Goal: Task Accomplishment & Management: Complete application form

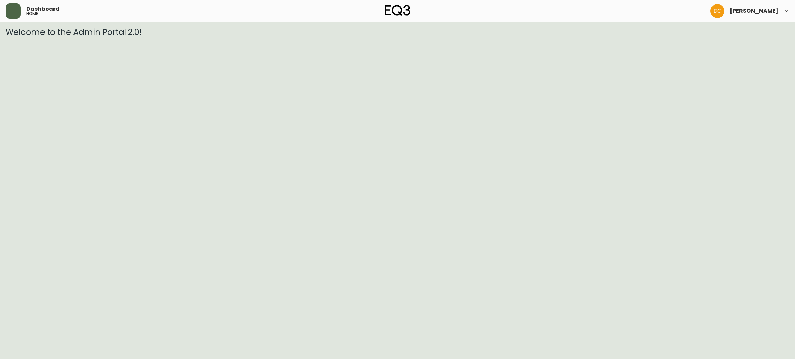
click at [17, 14] on button "button" at bounding box center [13, 10] width 15 height 15
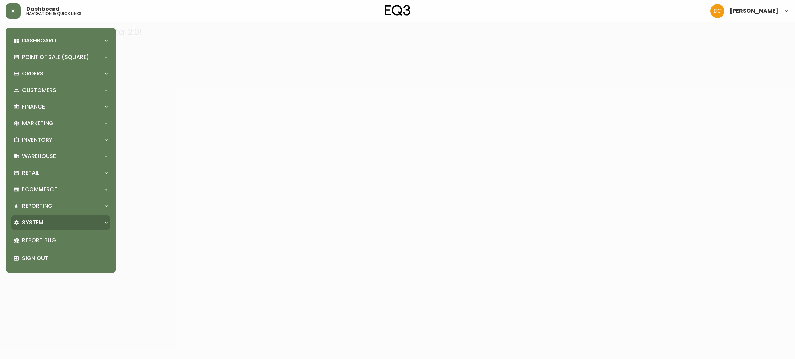
click at [52, 227] on div "System" at bounding box center [60, 222] width 99 height 15
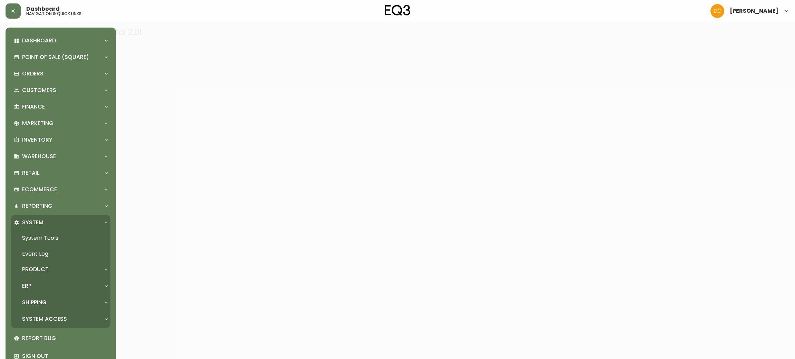
scroll to position [16, 0]
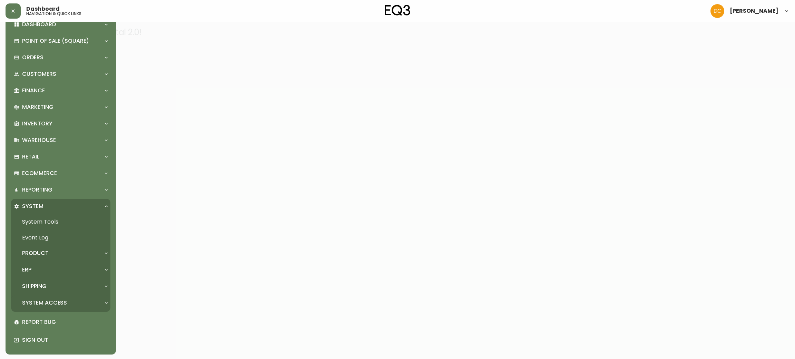
click at [54, 304] on p "System Access" at bounding box center [44, 303] width 45 height 8
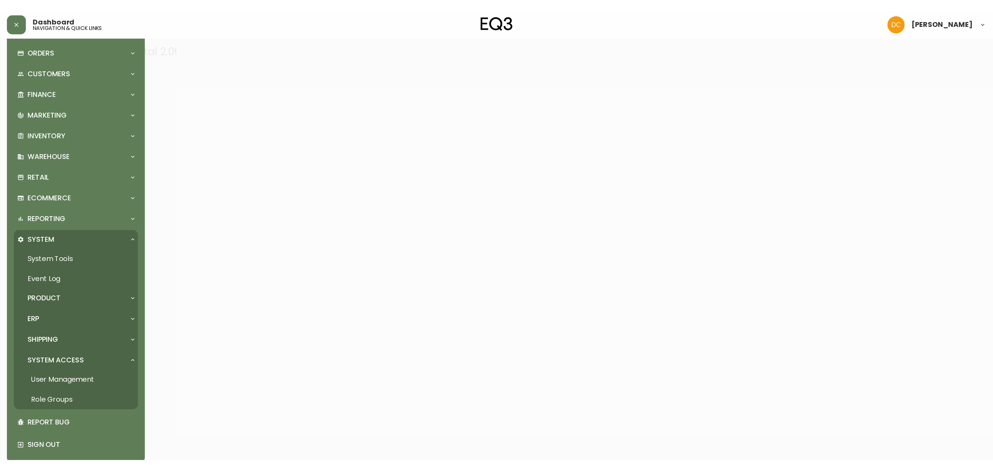
scroll to position [47, 0]
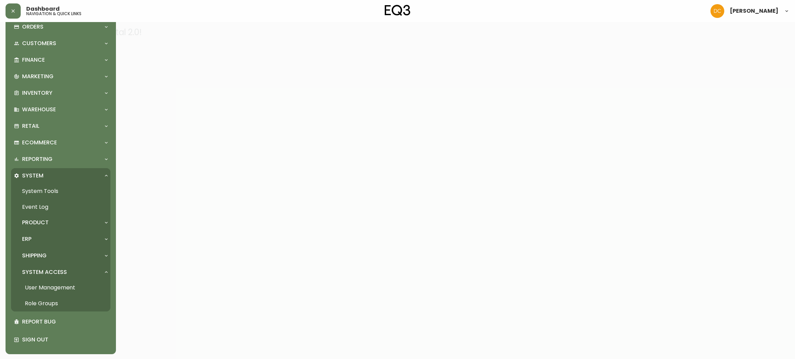
click at [57, 286] on link "User Management" at bounding box center [60, 288] width 99 height 16
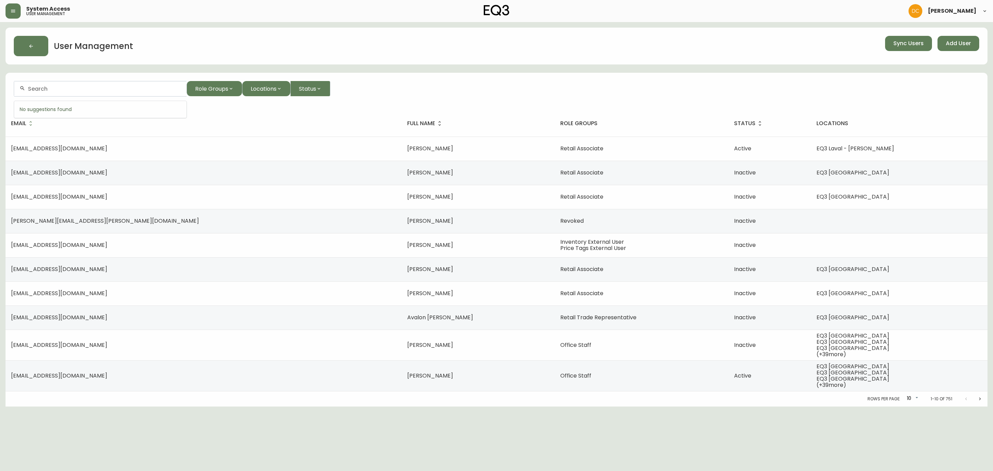
click at [152, 91] on input "text" at bounding box center [104, 89] width 153 height 7
paste input "[EMAIL_ADDRESS][DOMAIN_NAME]"
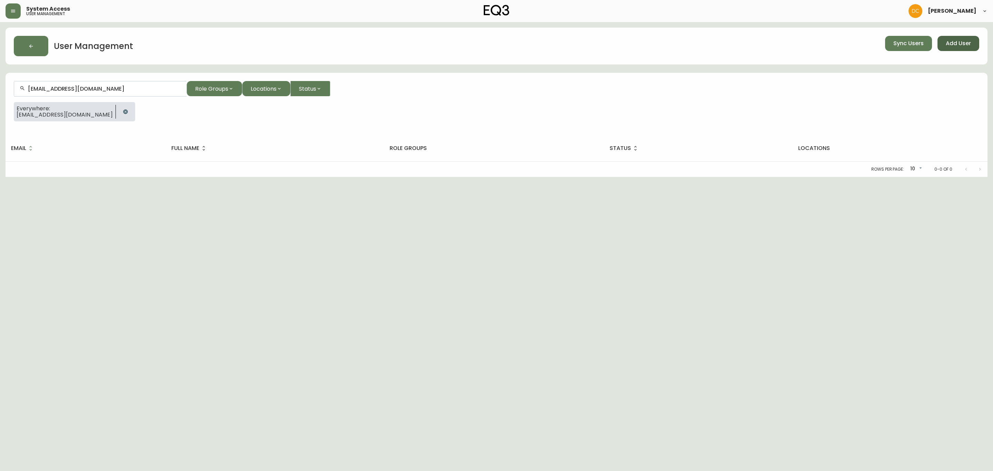
type input "[EMAIL_ADDRESS][DOMAIN_NAME]"
click at [794, 42] on span "Add User" at bounding box center [958, 44] width 25 height 8
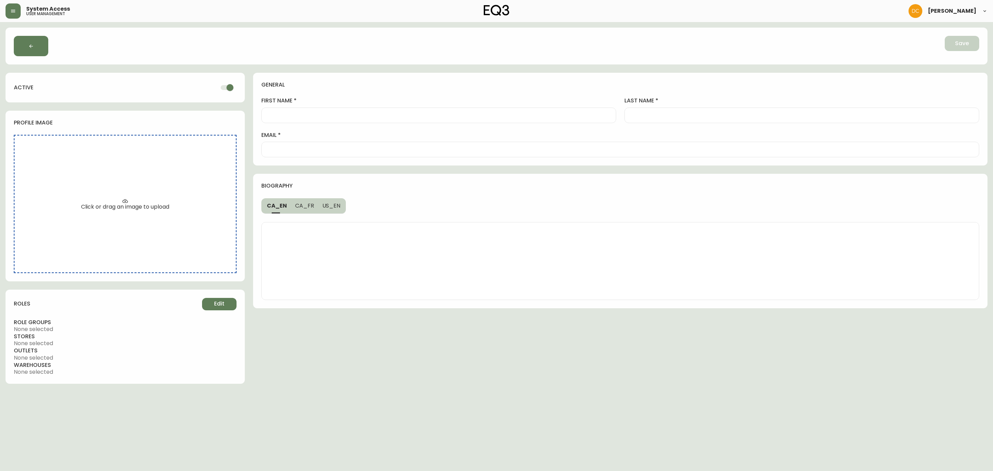
click at [438, 148] on input "email" at bounding box center [620, 149] width 706 height 7
paste input "[EMAIL_ADDRESS][DOMAIN_NAME]"
type input "[EMAIL_ADDRESS][DOMAIN_NAME]"
click at [358, 108] on div at bounding box center [438, 116] width 355 height 16
paste input "Sulekha"
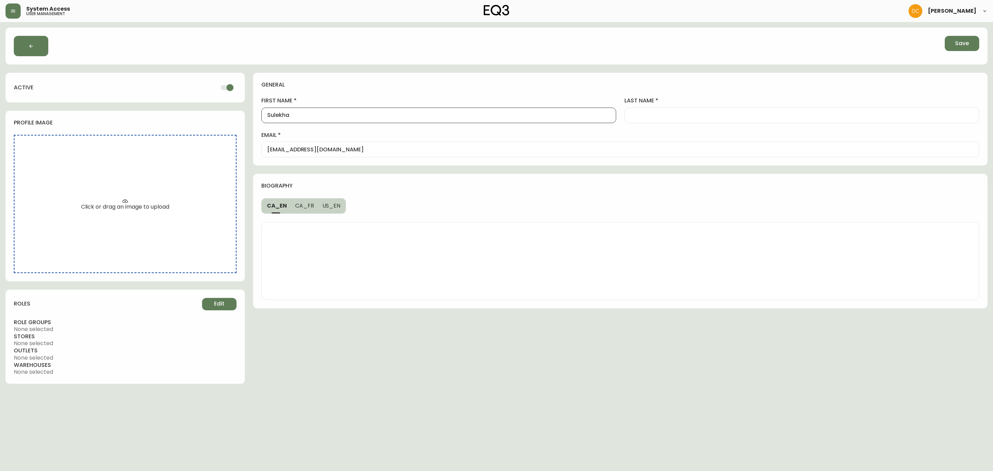
type input "Sulekha"
drag, startPoint x: 675, startPoint y: 116, endPoint x: 678, endPoint y: 110, distance: 7.3
click at [675, 116] on input "last name" at bounding box center [801, 115] width 343 height 7
paste input "Bhansali"
type input "Bhansali"
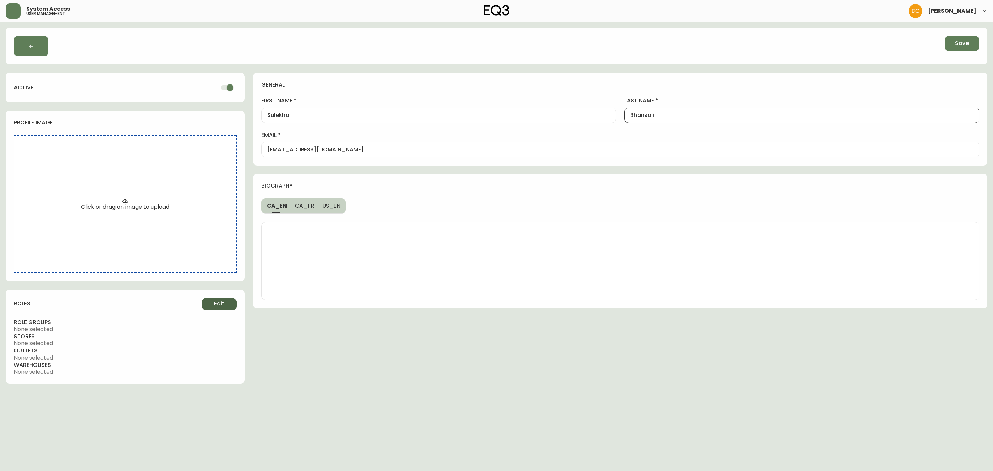
click at [219, 302] on span "Edit" at bounding box center [219, 304] width 10 height 8
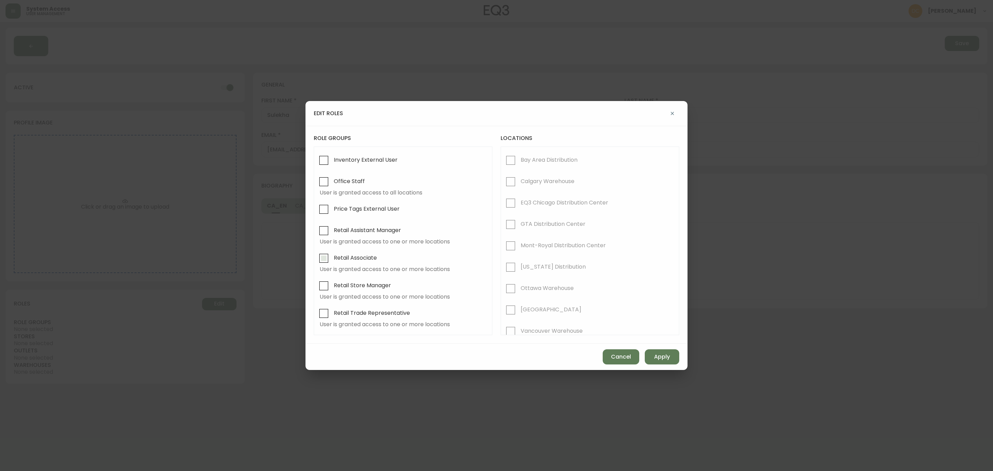
click at [363, 261] on span "Retail Associate" at bounding box center [355, 257] width 43 height 7
click at [332, 263] on input "Retail Associate" at bounding box center [324, 258] width 16 height 16
drag, startPoint x: 625, startPoint y: 354, endPoint x: 592, endPoint y: 339, distance: 36.4
click at [625, 354] on span "Cancel" at bounding box center [621, 357] width 20 height 8
checkbox input "false"
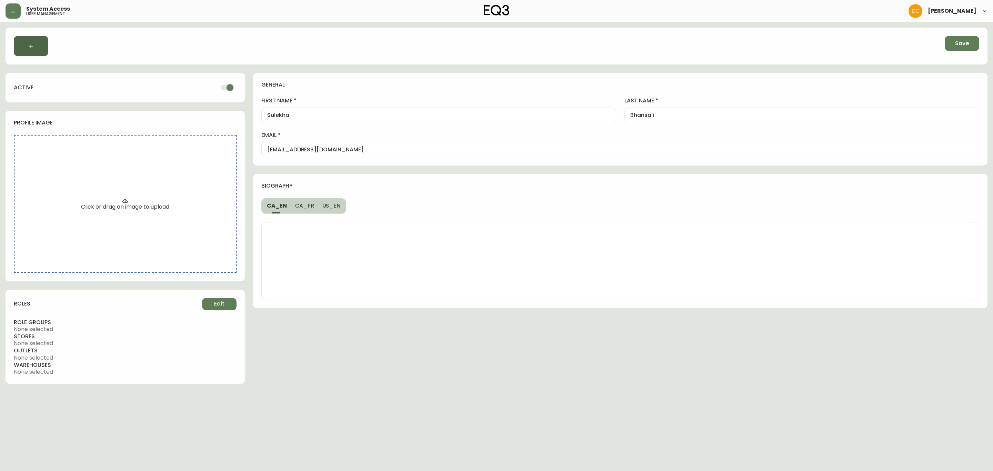
click at [24, 42] on button "button" at bounding box center [31, 46] width 34 height 20
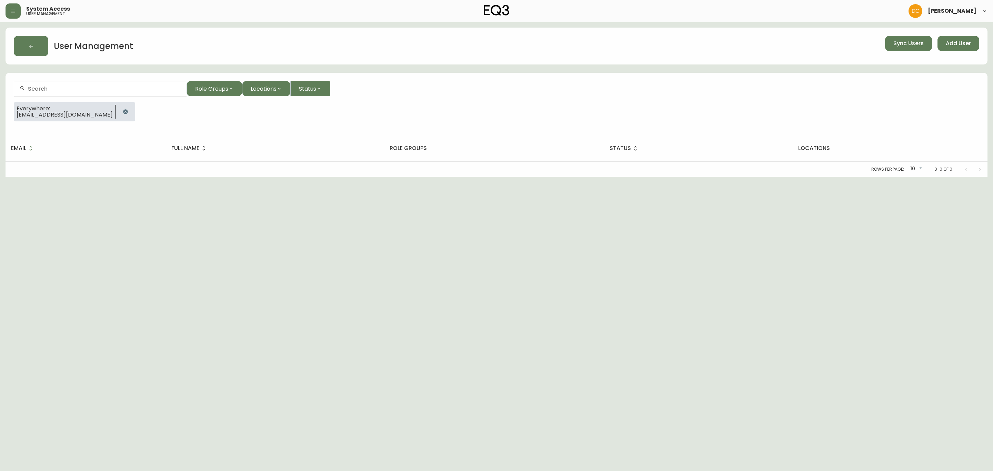
click at [125, 91] on input "text" at bounding box center [104, 89] width 153 height 7
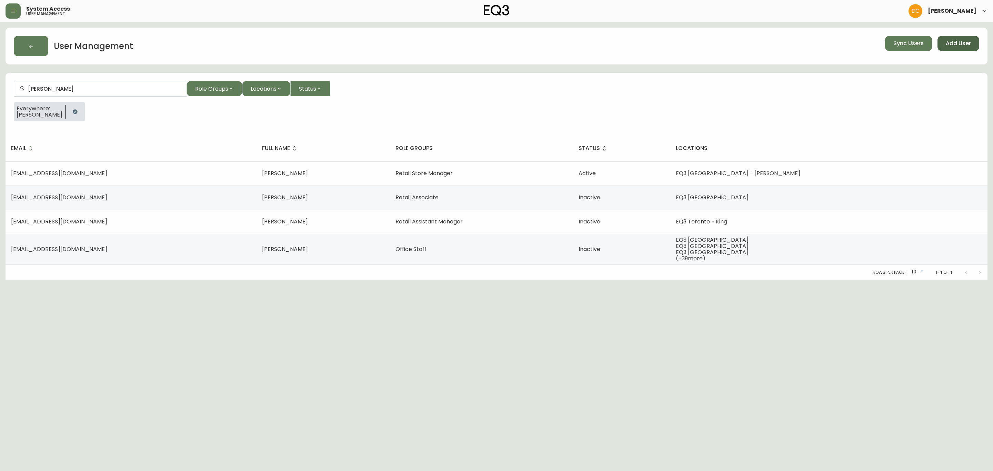
type input "[PERSON_NAME]"
click at [794, 47] on span "Add User" at bounding box center [958, 44] width 25 height 8
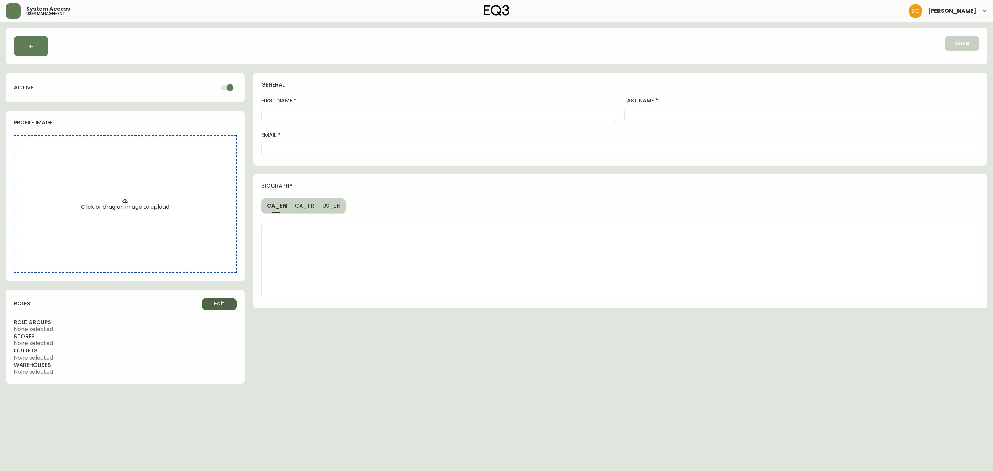
click at [229, 305] on button "Edit" at bounding box center [219, 304] width 34 height 12
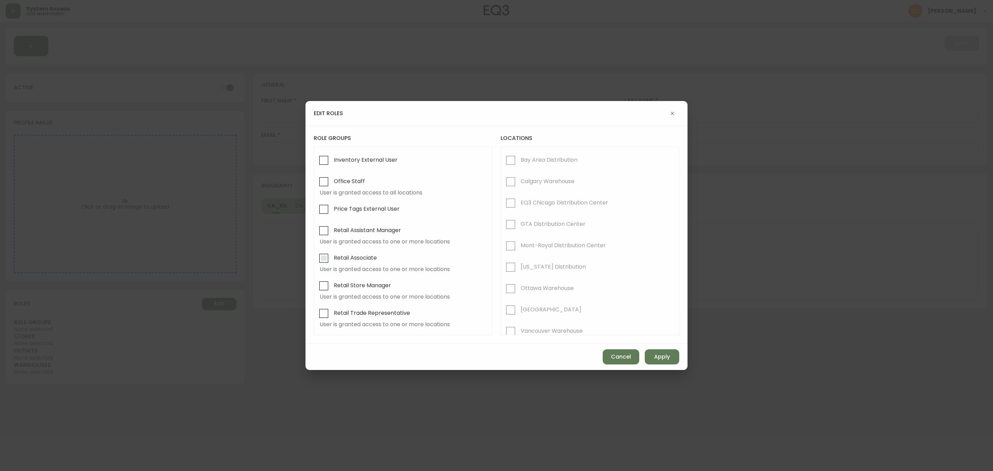
click at [363, 261] on span "Retail Associate" at bounding box center [355, 257] width 43 height 7
click at [332, 261] on input "Retail Associate" at bounding box center [324, 258] width 16 height 16
checkbox input "true"
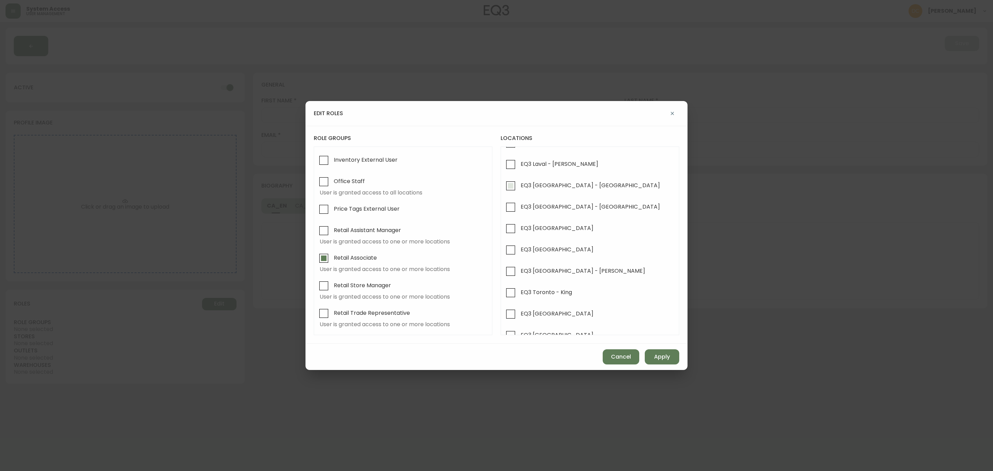
scroll to position [259, 0]
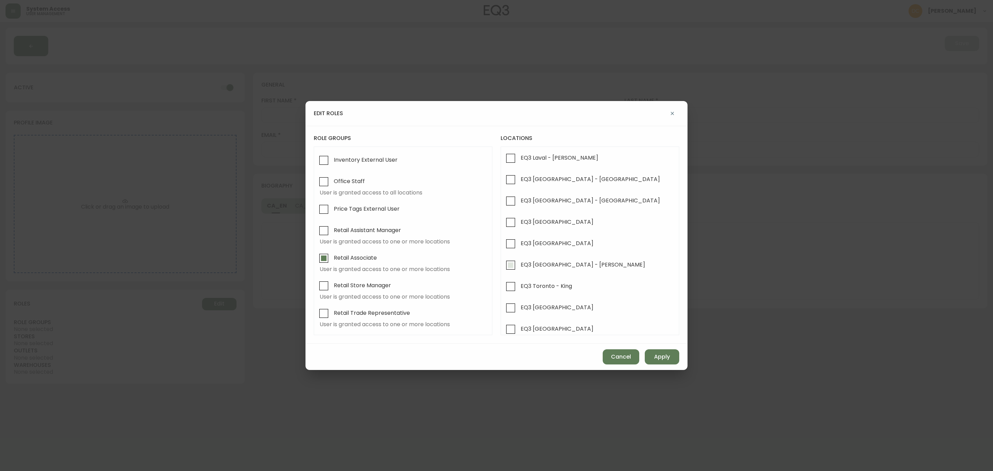
click at [578, 272] on span "EQ3 [GEOGRAPHIC_DATA] - [PERSON_NAME]" at bounding box center [582, 264] width 127 height 15
click at [519, 273] on input "EQ3 [GEOGRAPHIC_DATA] - [PERSON_NAME]" at bounding box center [511, 265] width 16 height 16
checkbox input "true"
click at [656, 354] on span "Apply" at bounding box center [662, 357] width 16 height 8
checkbox input "false"
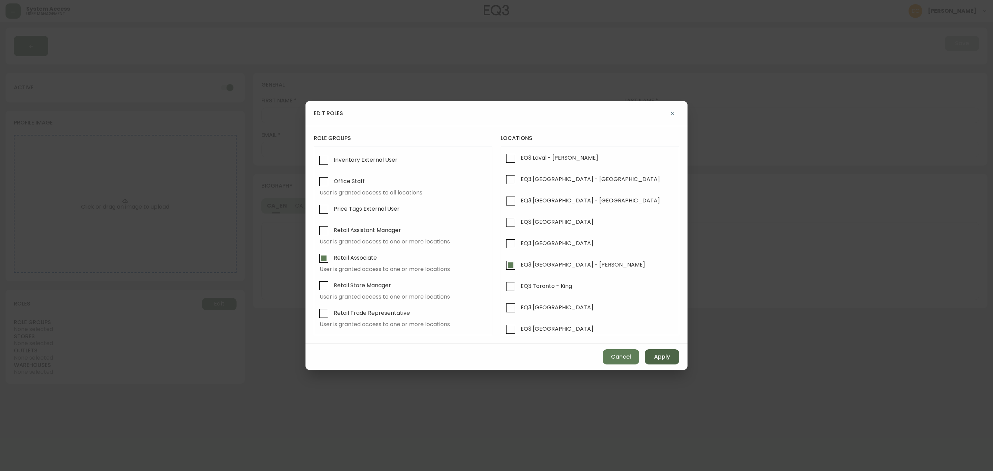
checkbox input "false"
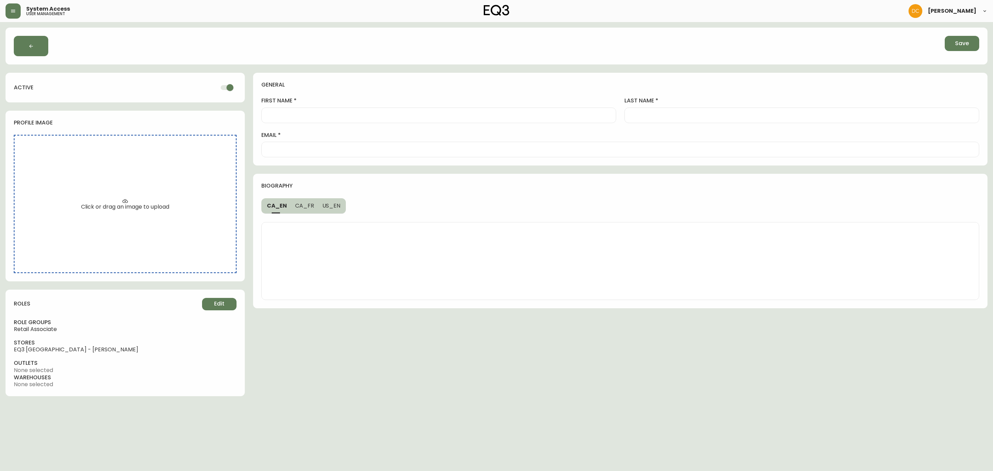
click at [331, 154] on div at bounding box center [620, 150] width 718 height 16
paste input "[EMAIL_ADDRESS][DOMAIN_NAME]"
type input "[EMAIL_ADDRESS][DOMAIN_NAME]"
click at [340, 122] on div at bounding box center [438, 116] width 355 height 16
paste input "Sulekha"
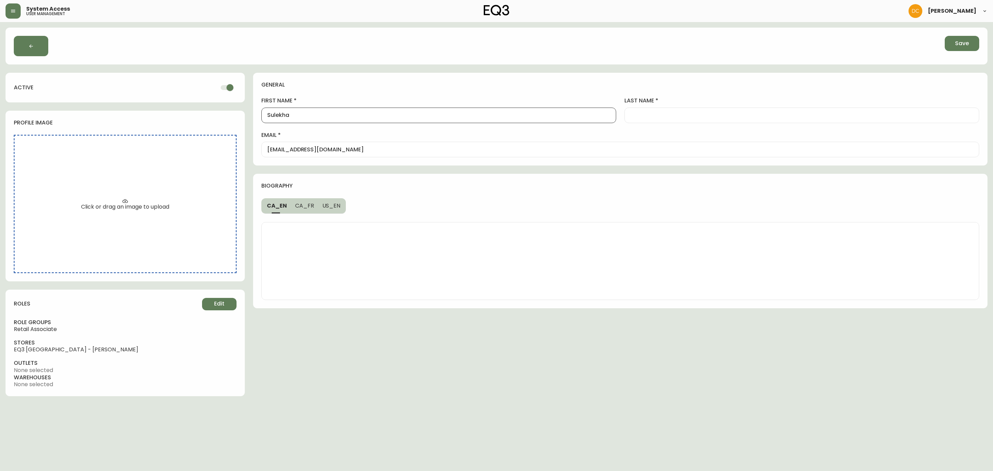
type input "Sulekha"
click at [682, 115] on input "last name" at bounding box center [801, 115] width 343 height 7
paste input "Bhansali"
type input "Bhansali"
click at [691, 84] on h4 "general" at bounding box center [617, 85] width 713 height 8
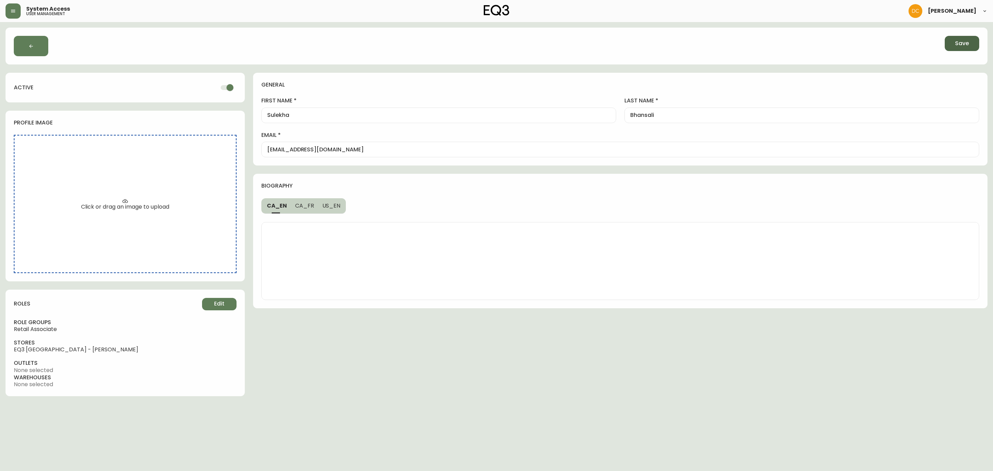
click at [794, 45] on span "Save" at bounding box center [962, 44] width 14 height 8
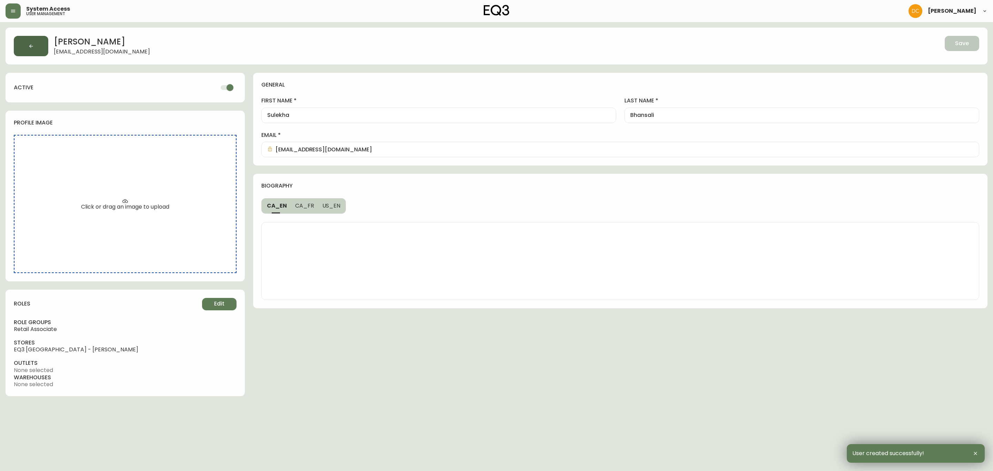
click at [26, 43] on button "button" at bounding box center [31, 46] width 34 height 20
